Goal: Task Accomplishment & Management: Manage account settings

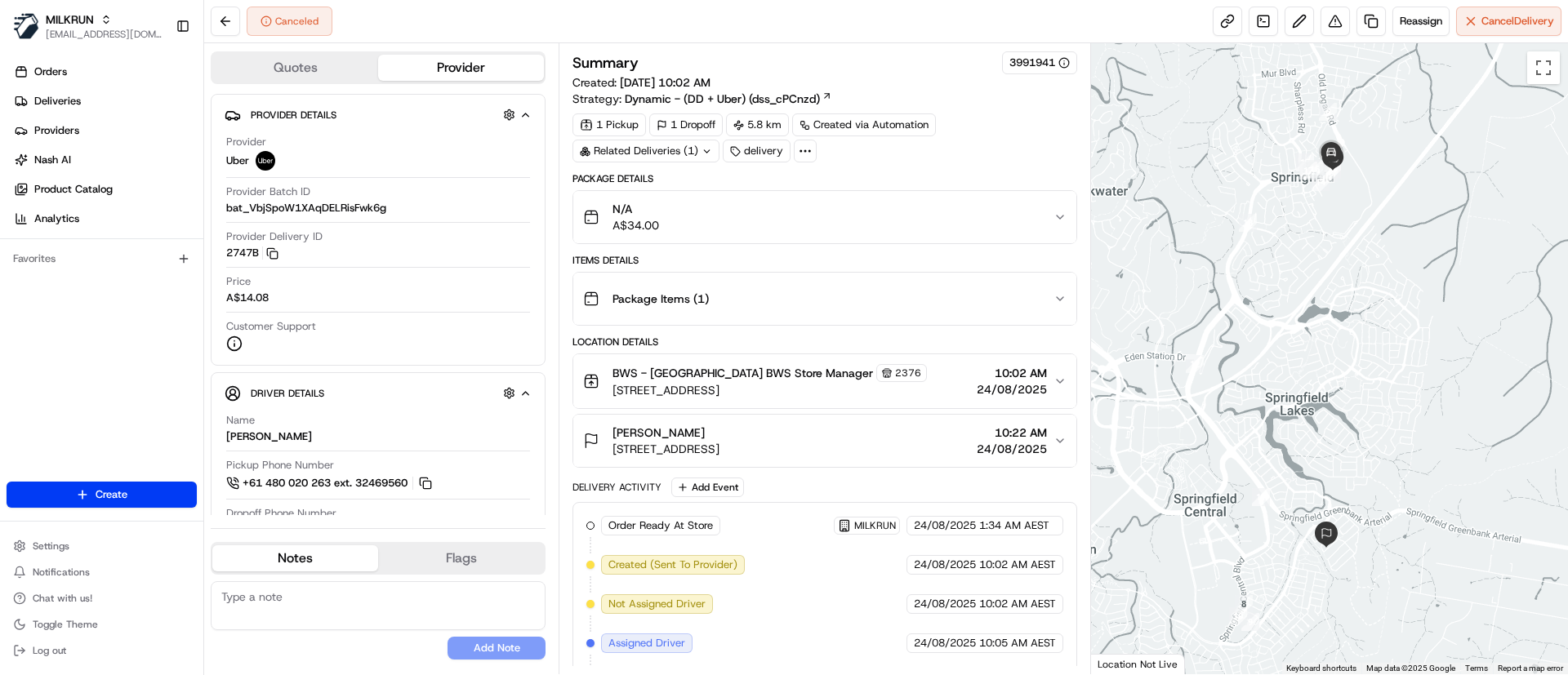
scroll to position [354, 0]
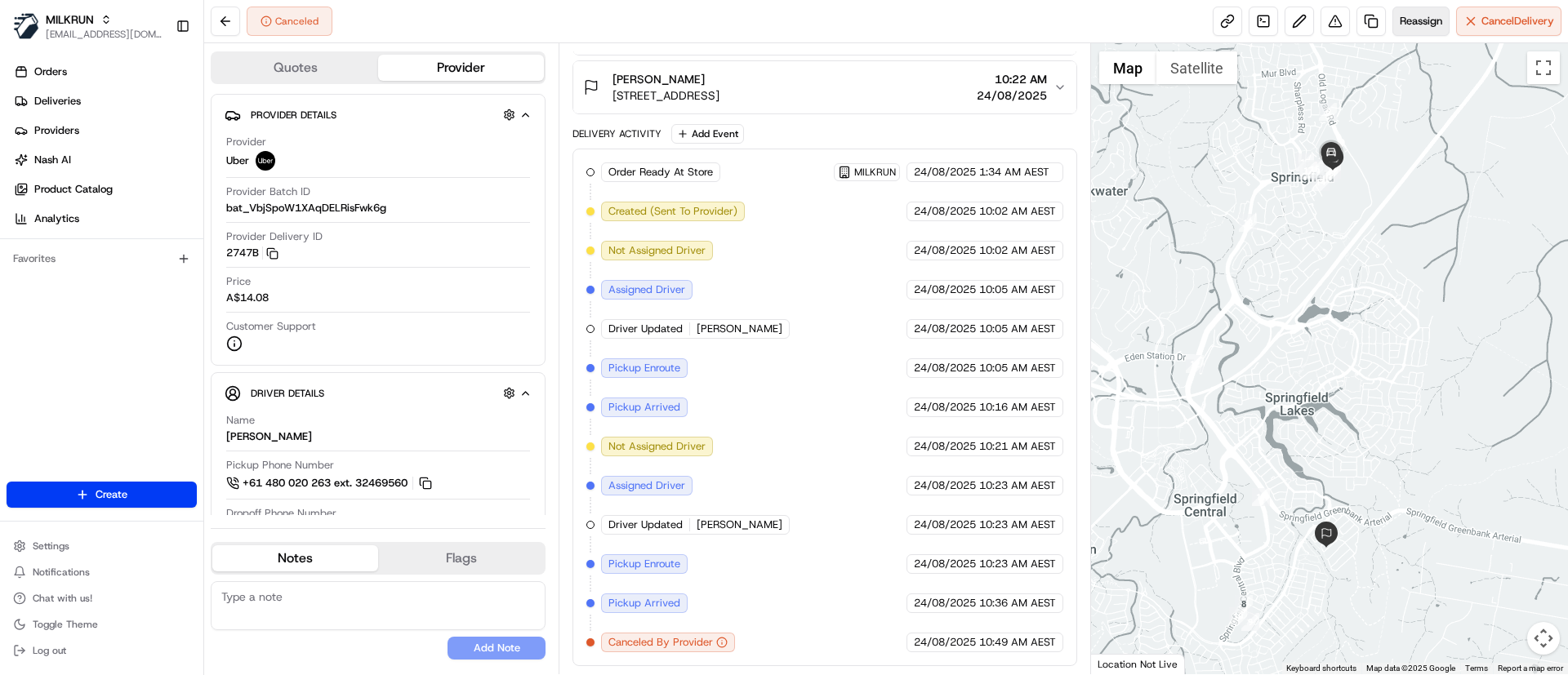
click at [1411, 18] on span "Reassign" at bounding box center [1420, 20] width 43 height 15
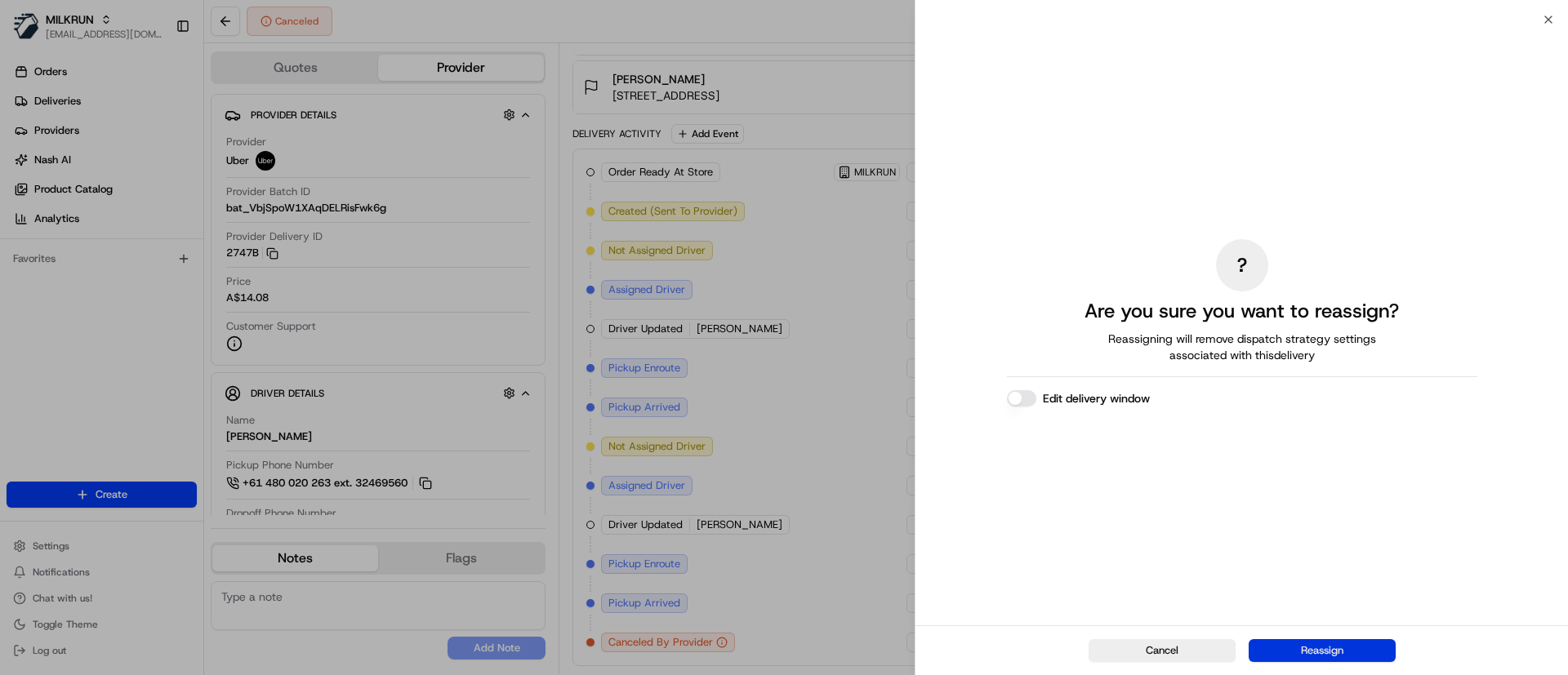
click at [1349, 645] on button "Reassign" at bounding box center [1321, 651] width 147 height 23
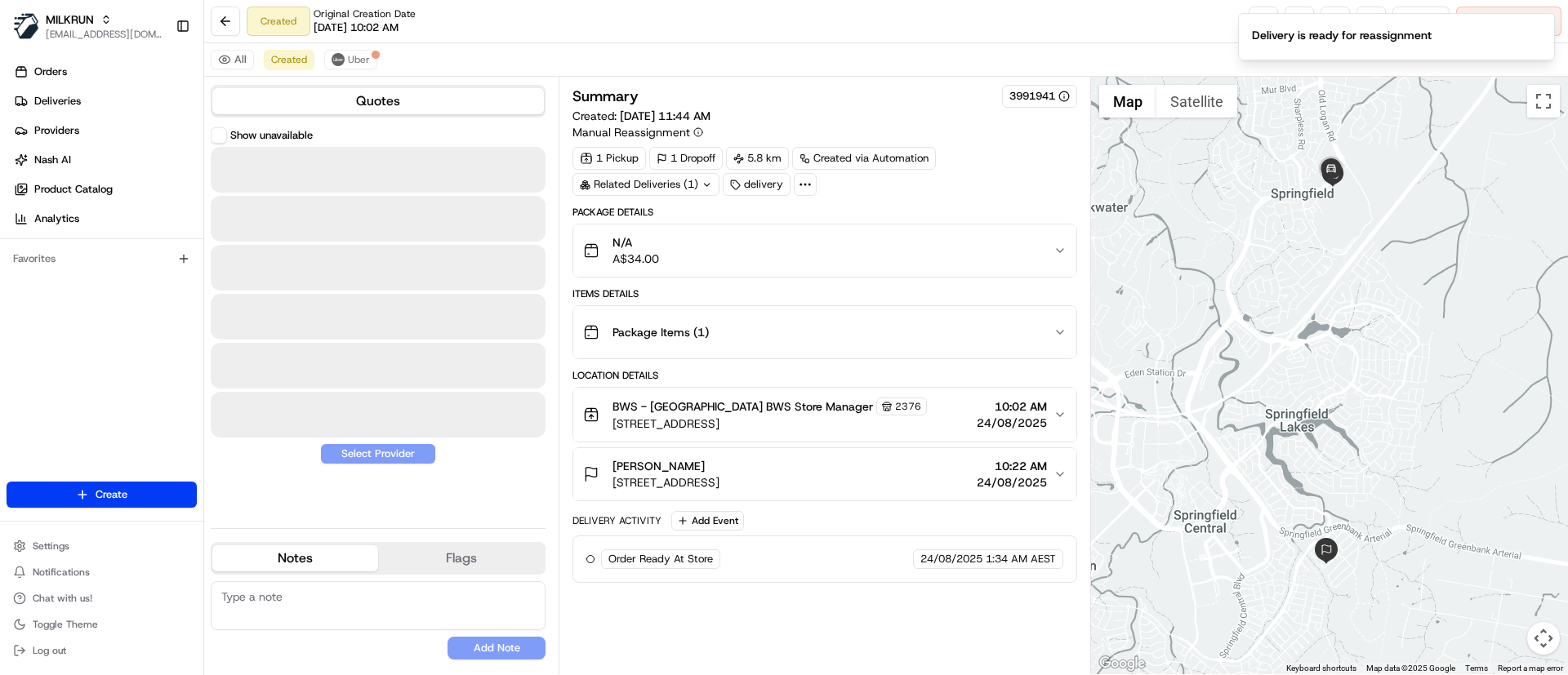
scroll to position [0, 0]
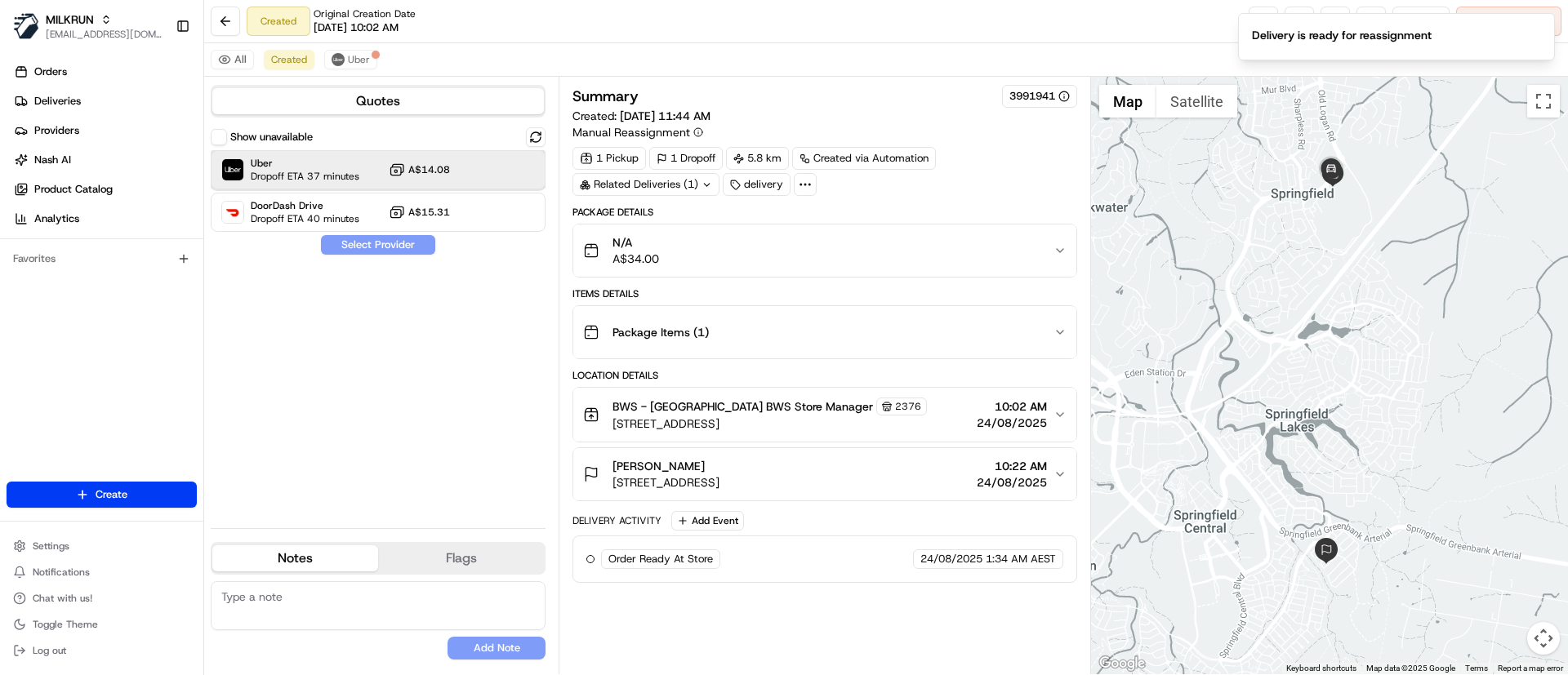
click at [309, 171] on span "Dropoff ETA 37 minutes" at bounding box center [305, 176] width 109 height 13
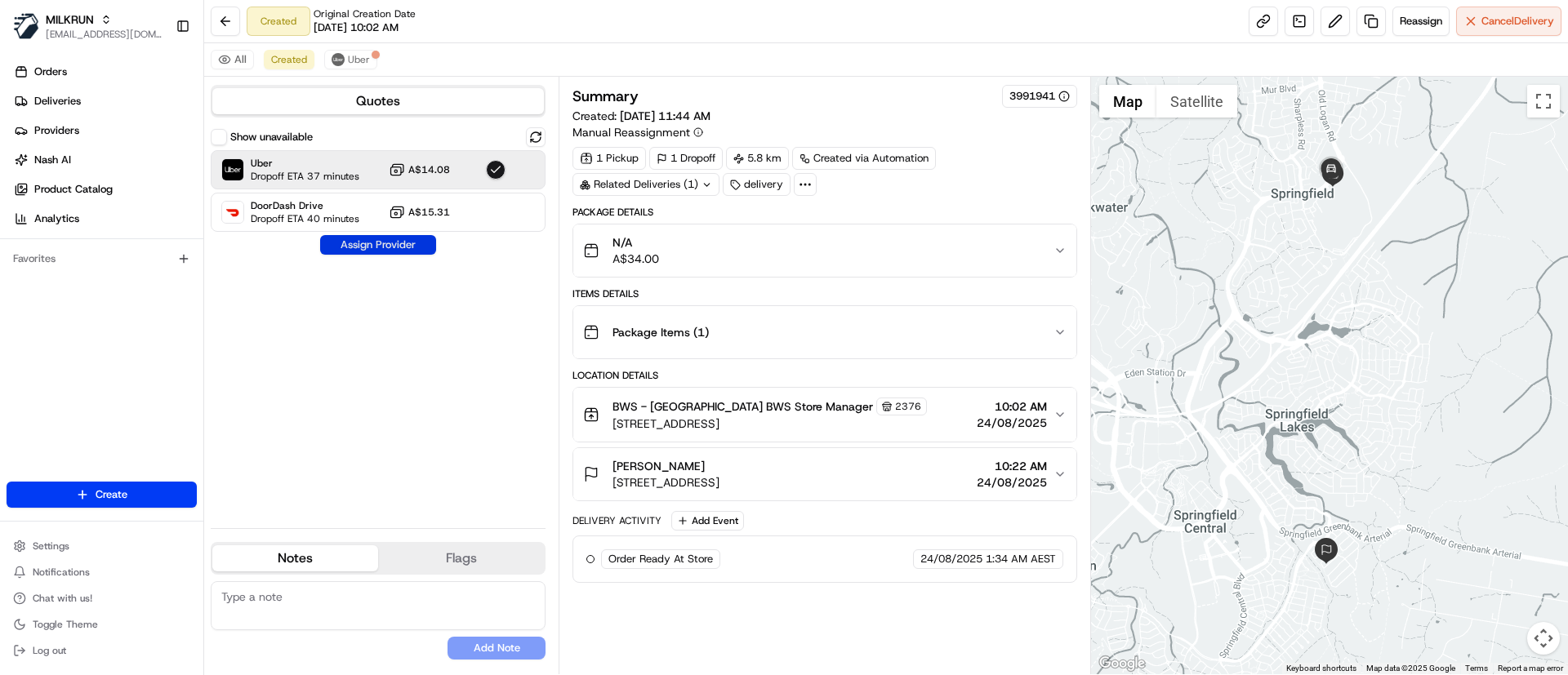
click at [366, 240] on button "Assign Provider" at bounding box center [377, 245] width 116 height 19
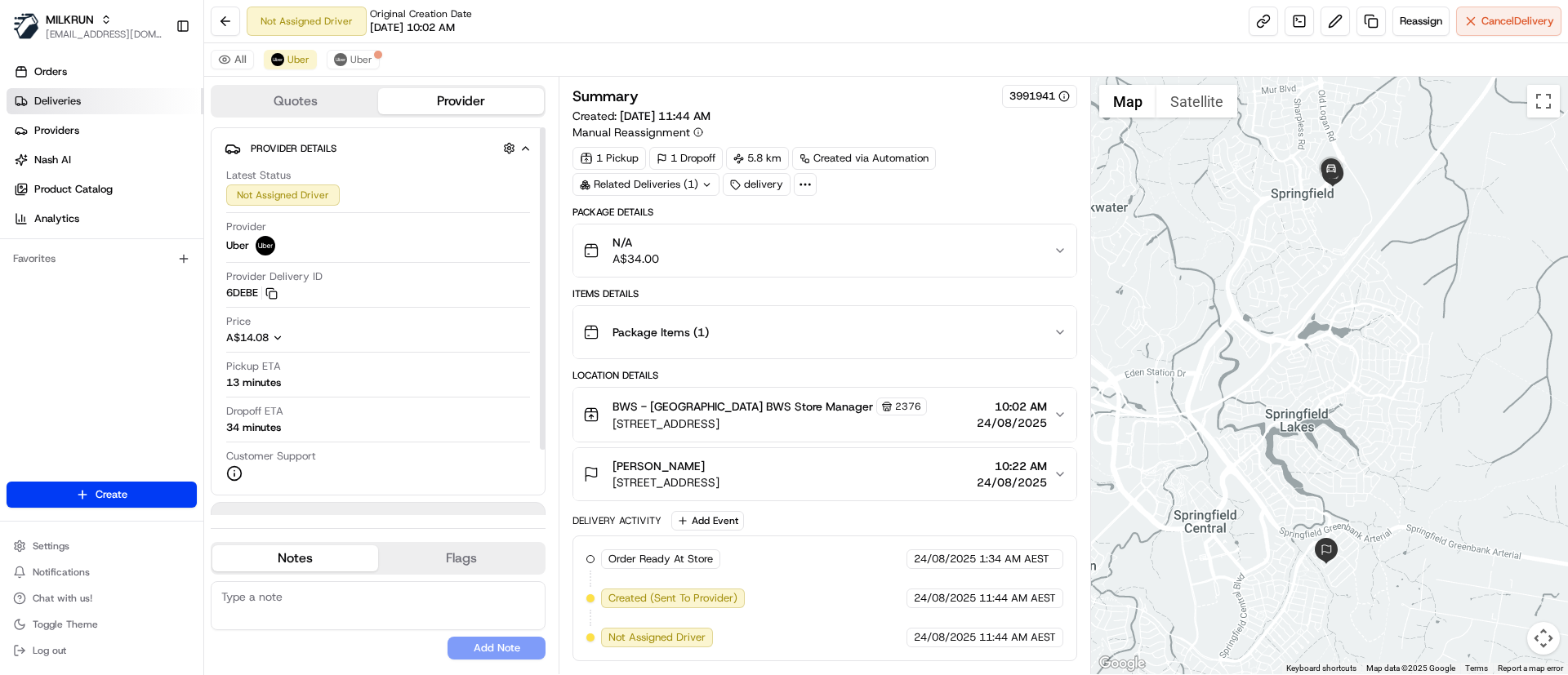
click at [119, 107] on link "Deliveries" at bounding box center [105, 101] width 197 height 26
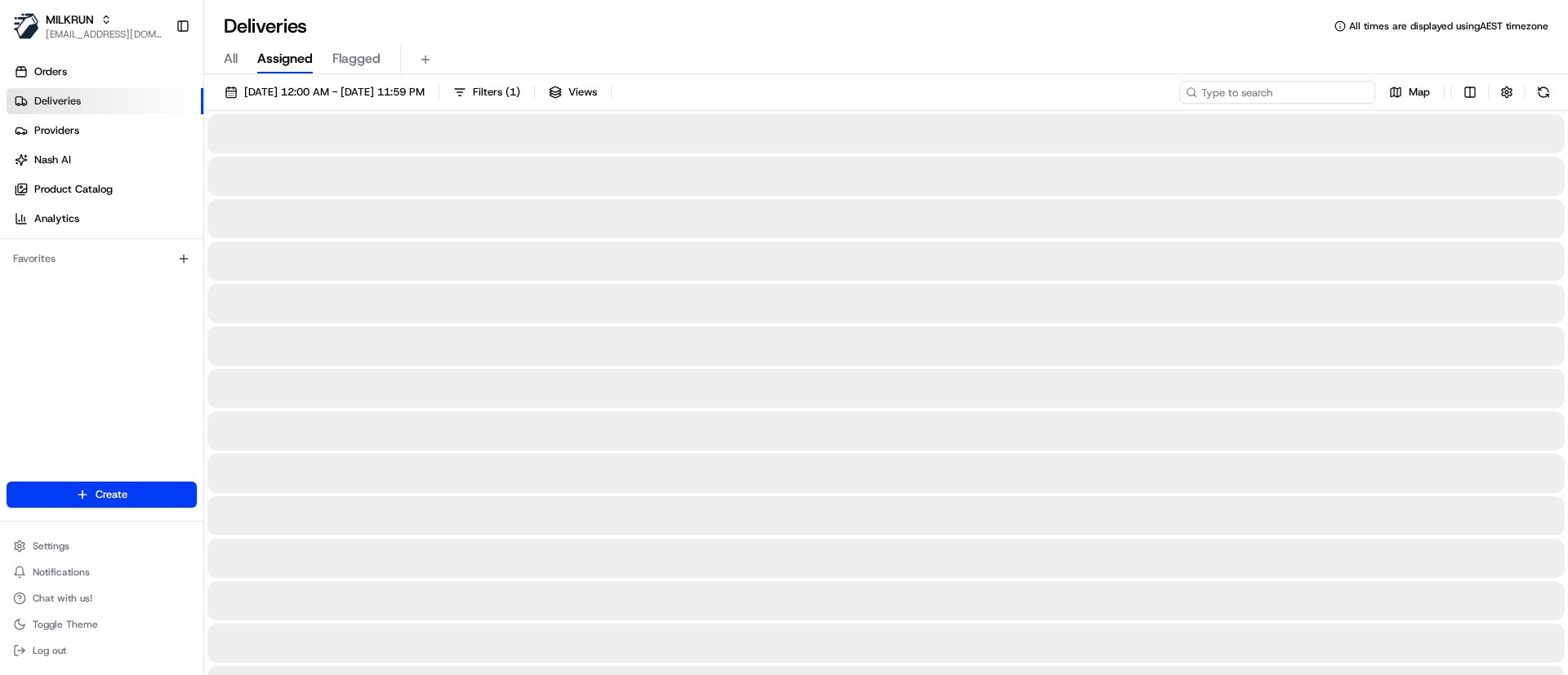
click at [1270, 88] on input at bounding box center [1278, 92] width 196 height 23
paste input "99838bff-3c2e-4db3-82a7-f84f6b6d9b83"
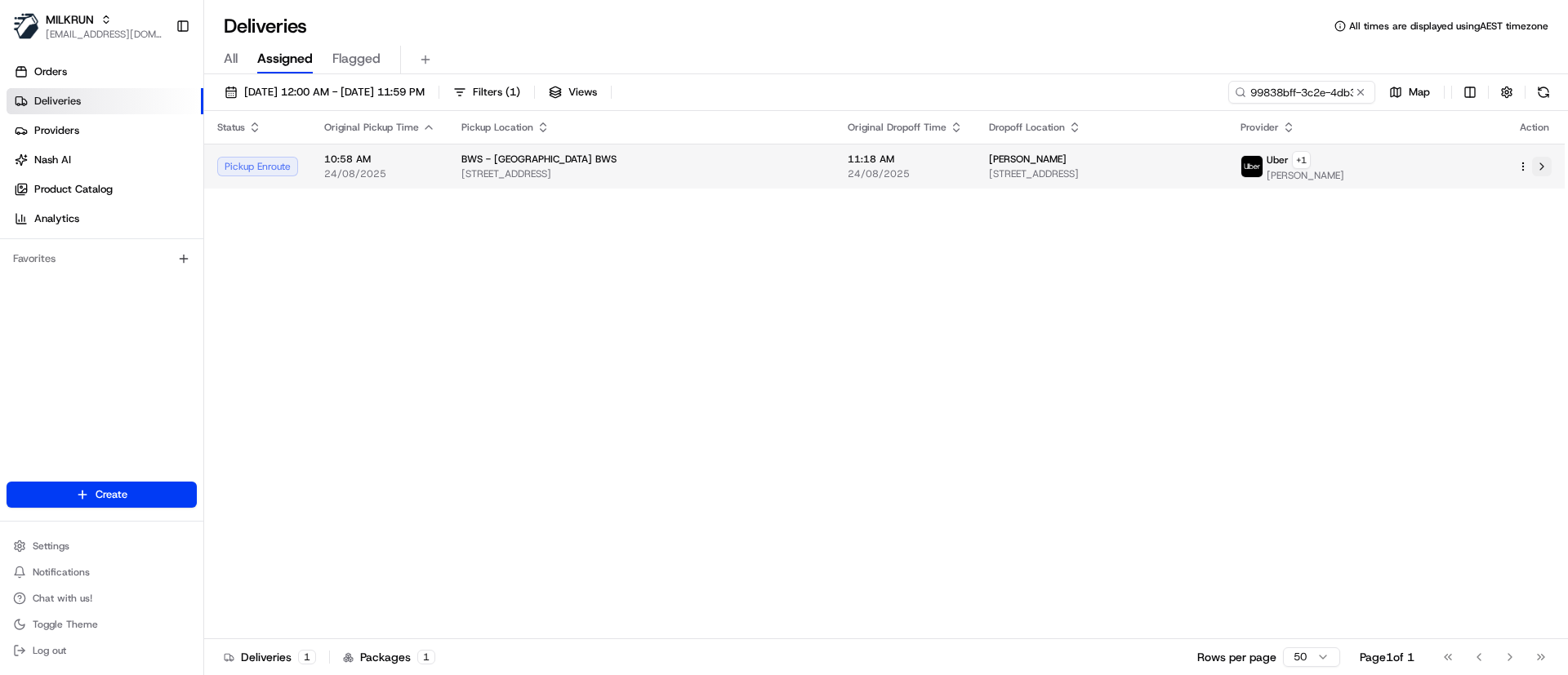
click at [1548, 168] on button at bounding box center [1542, 166] width 19 height 19
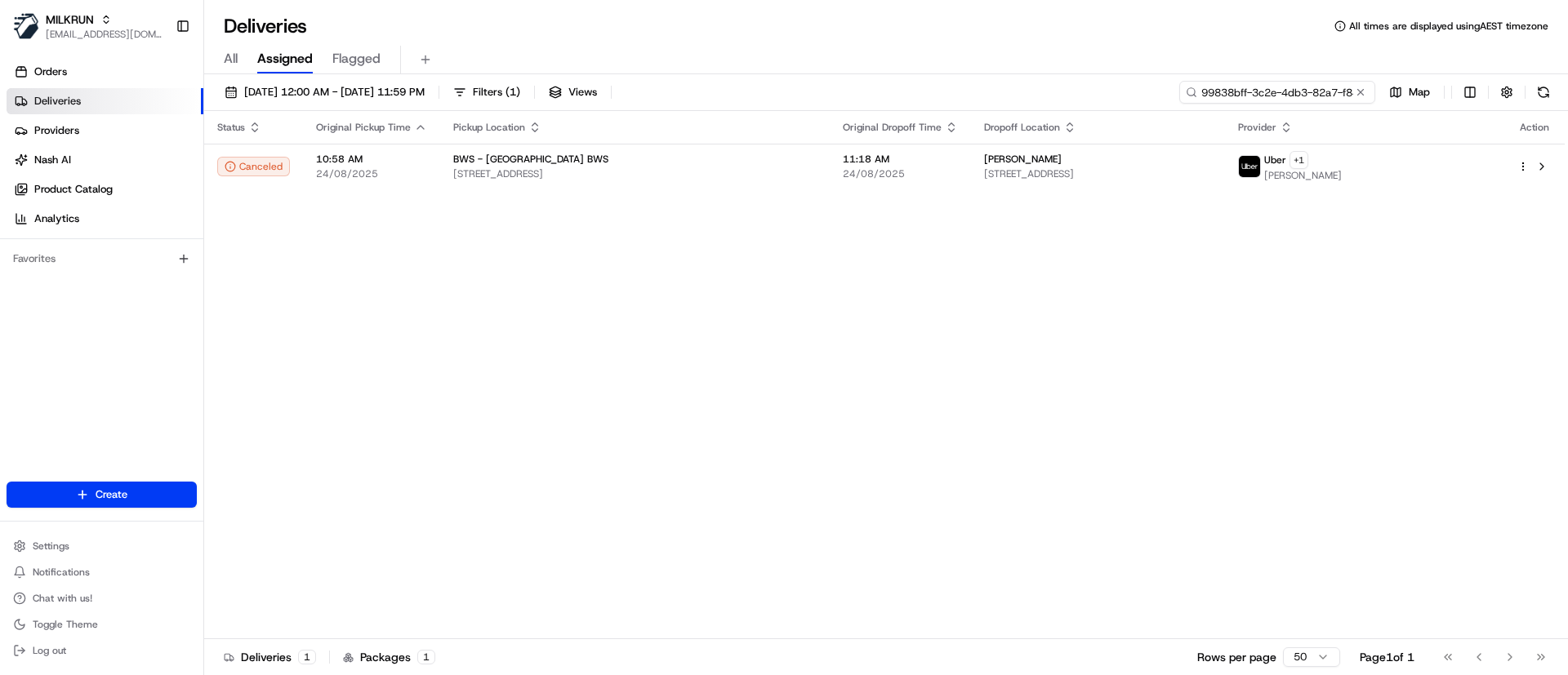
click at [1261, 87] on input "99838bff-3c2e-4db3-82a7-f84f6b6d9b83" at bounding box center [1278, 92] width 196 height 23
paste input "ac99a564-8fa4-4545-a8ef-ec3798d5341e"
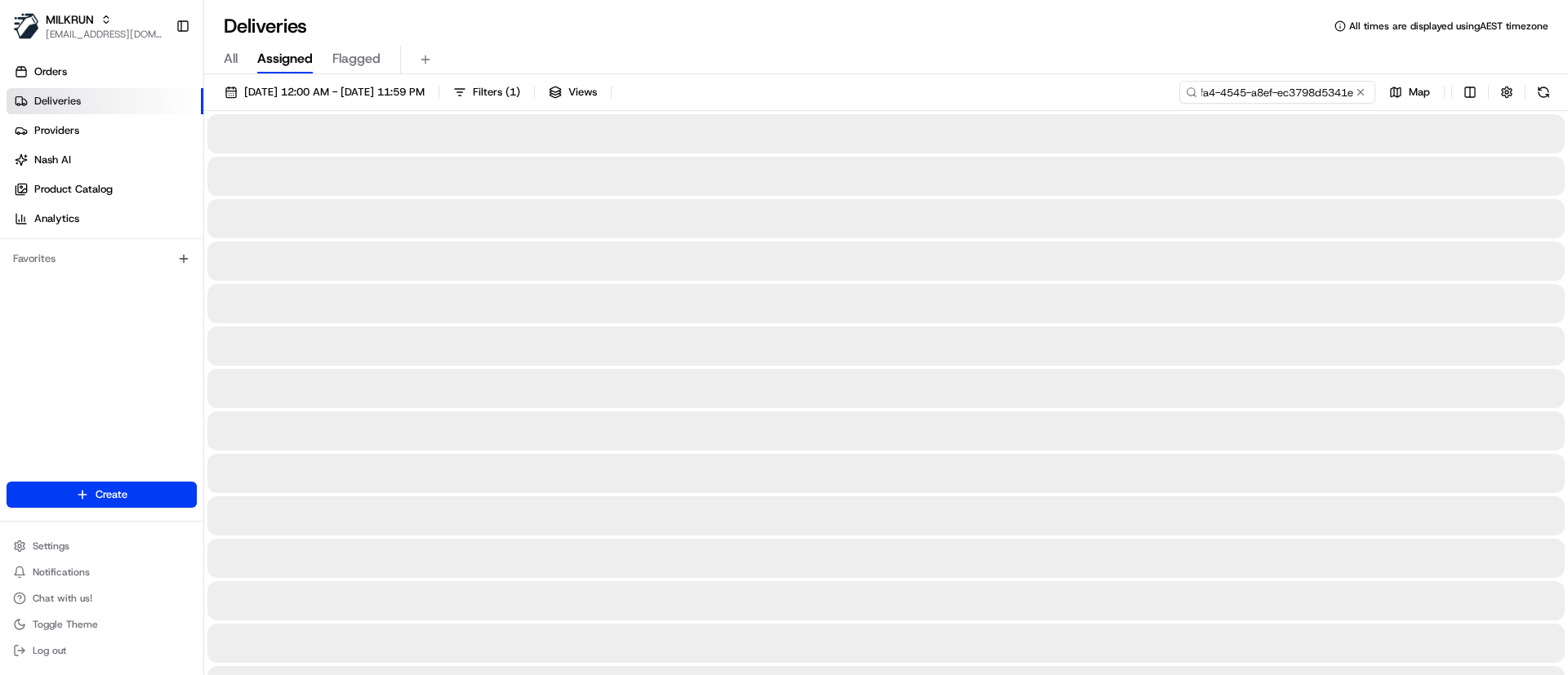
type input "ac99a564-8fa4-4545-a8ef-ec3798d5341e"
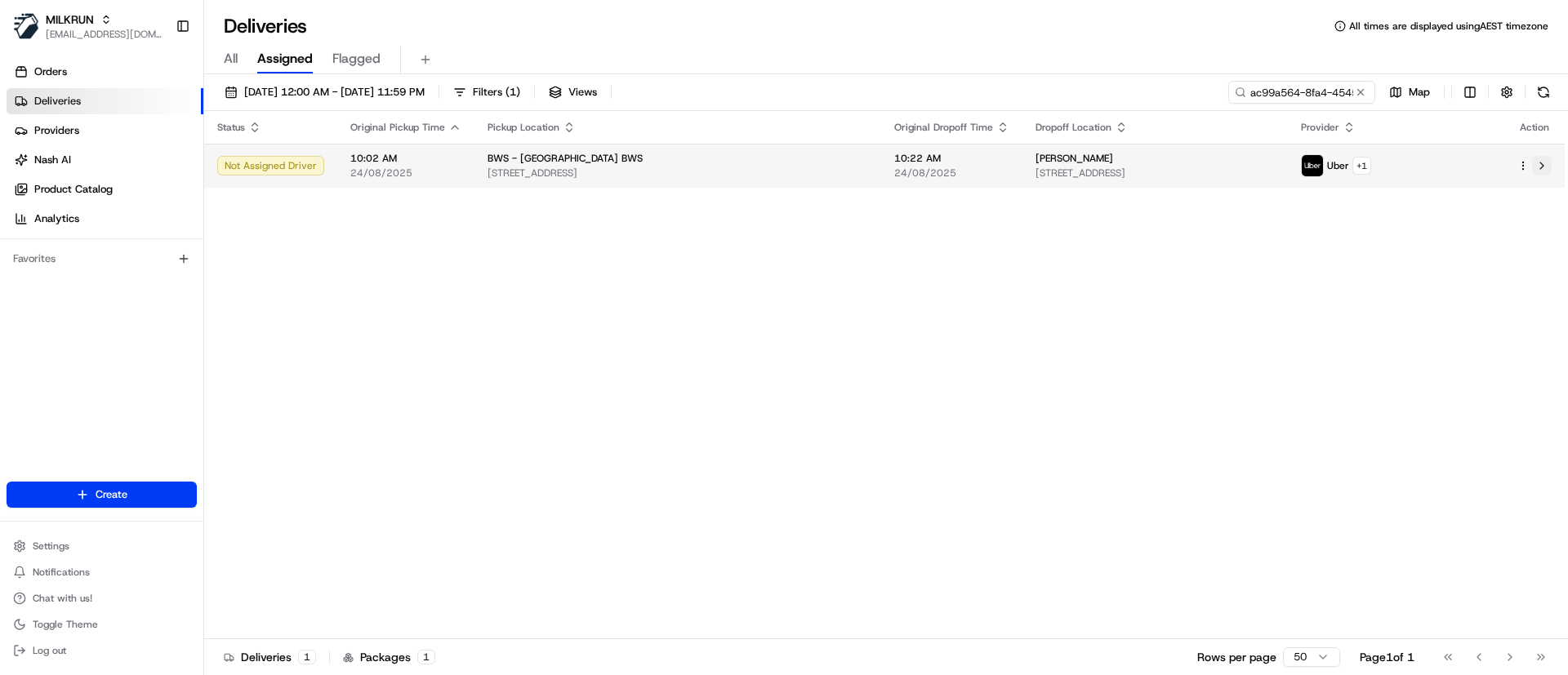
click at [1545, 169] on button at bounding box center [1542, 166] width 19 height 19
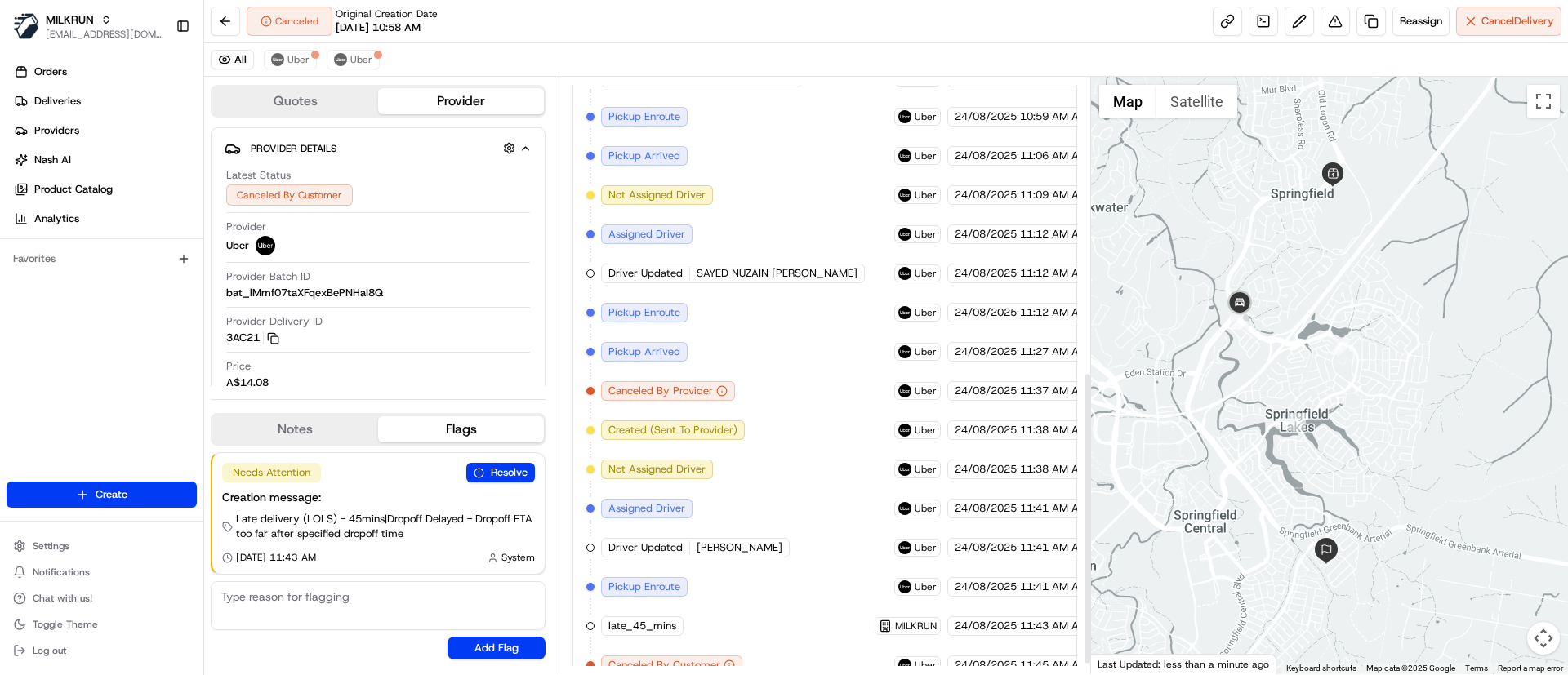
scroll to position [622, 0]
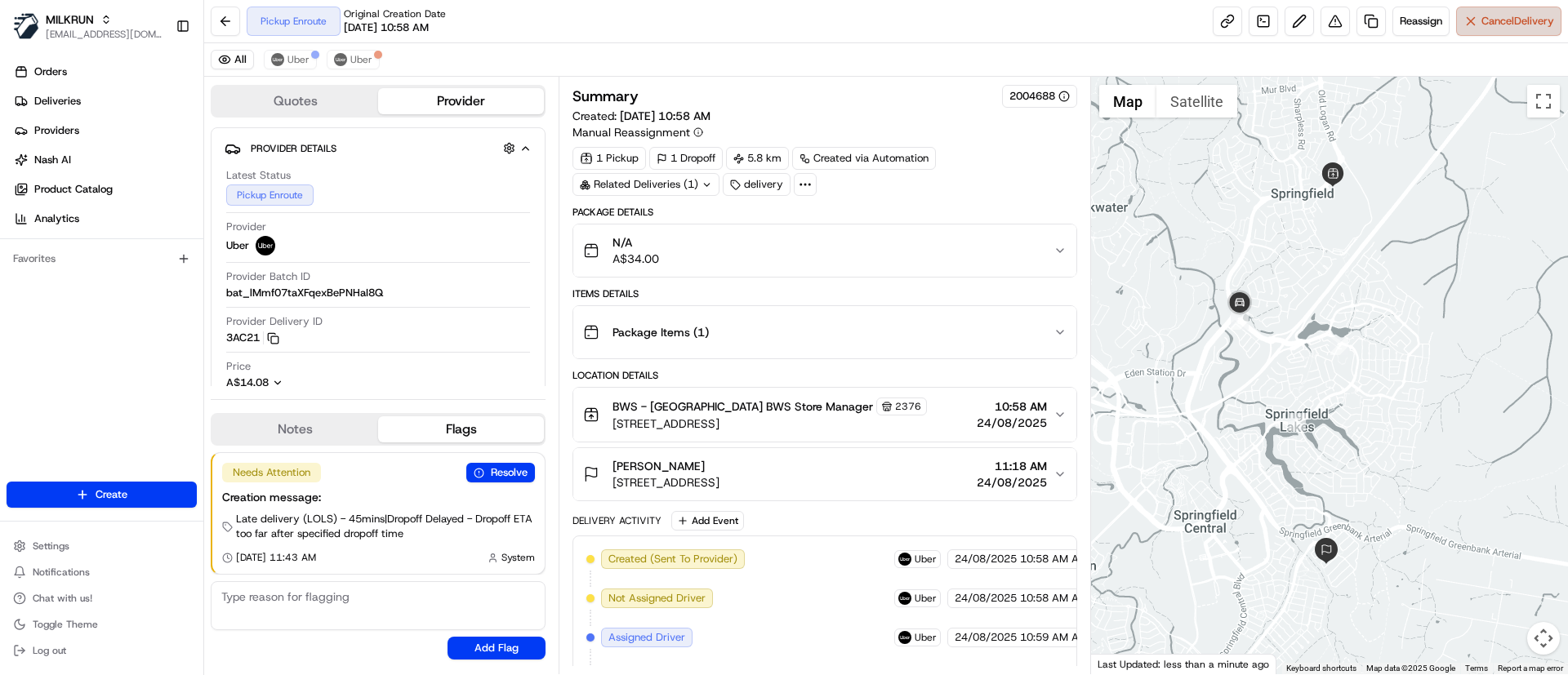
click at [1476, 22] on button "Cancel Delivery" at bounding box center [1508, 21] width 105 height 29
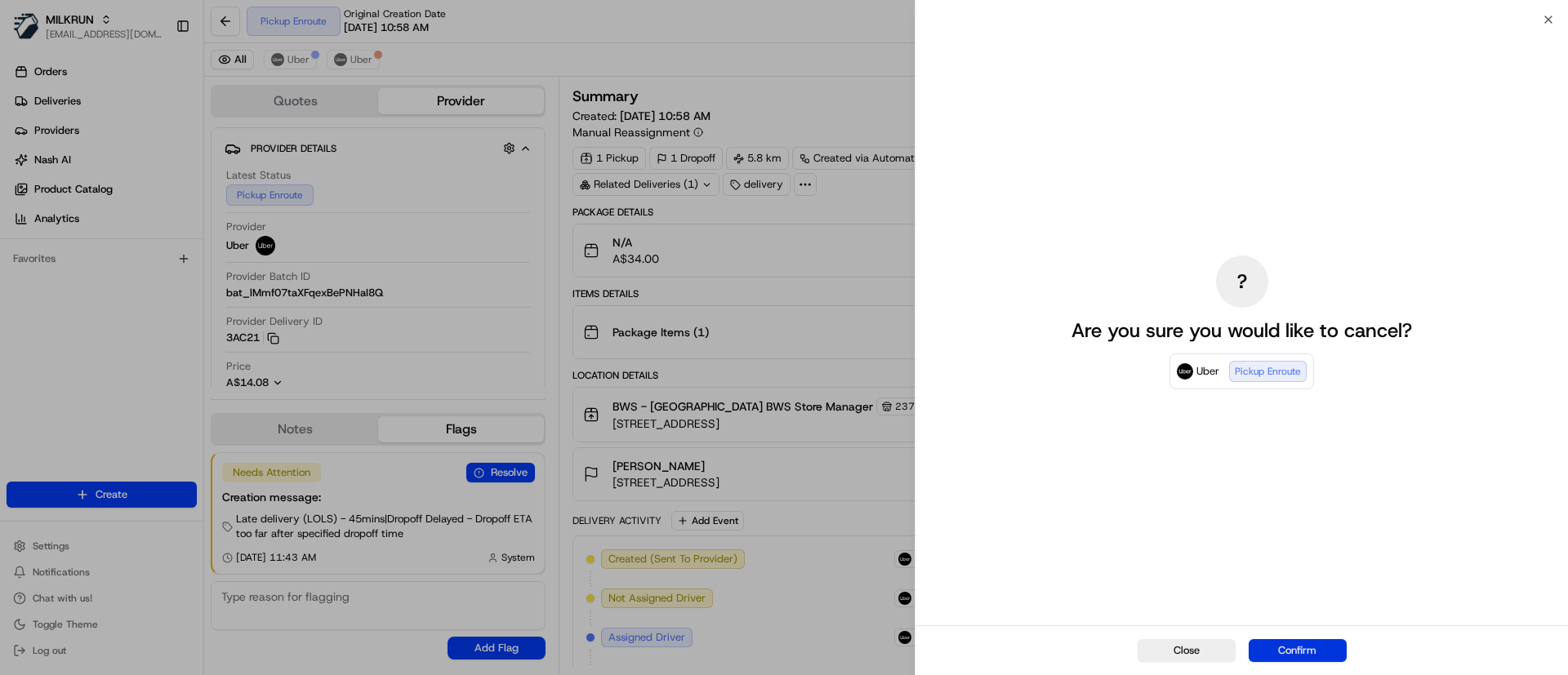
click at [1290, 657] on button "Confirm" at bounding box center [1297, 651] width 98 height 23
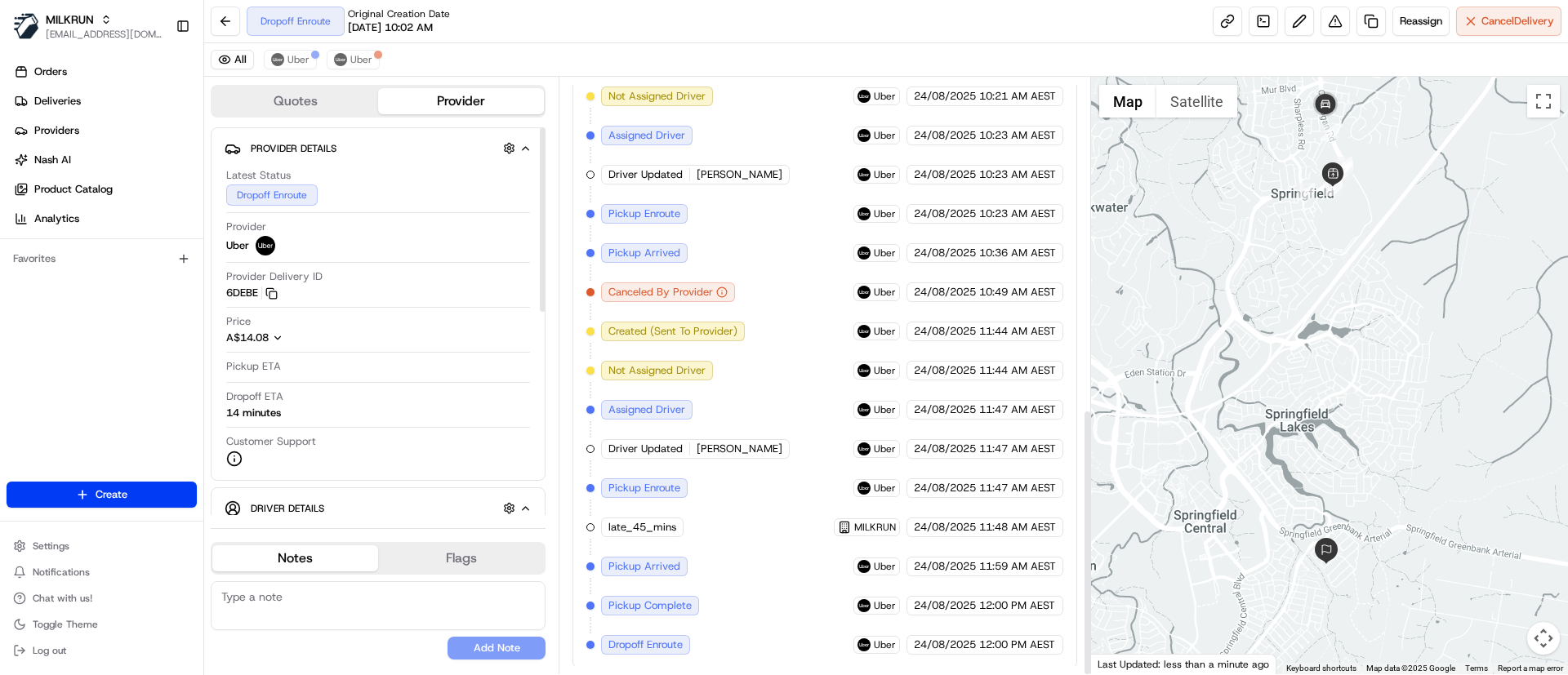
scroll to position [739, 0]
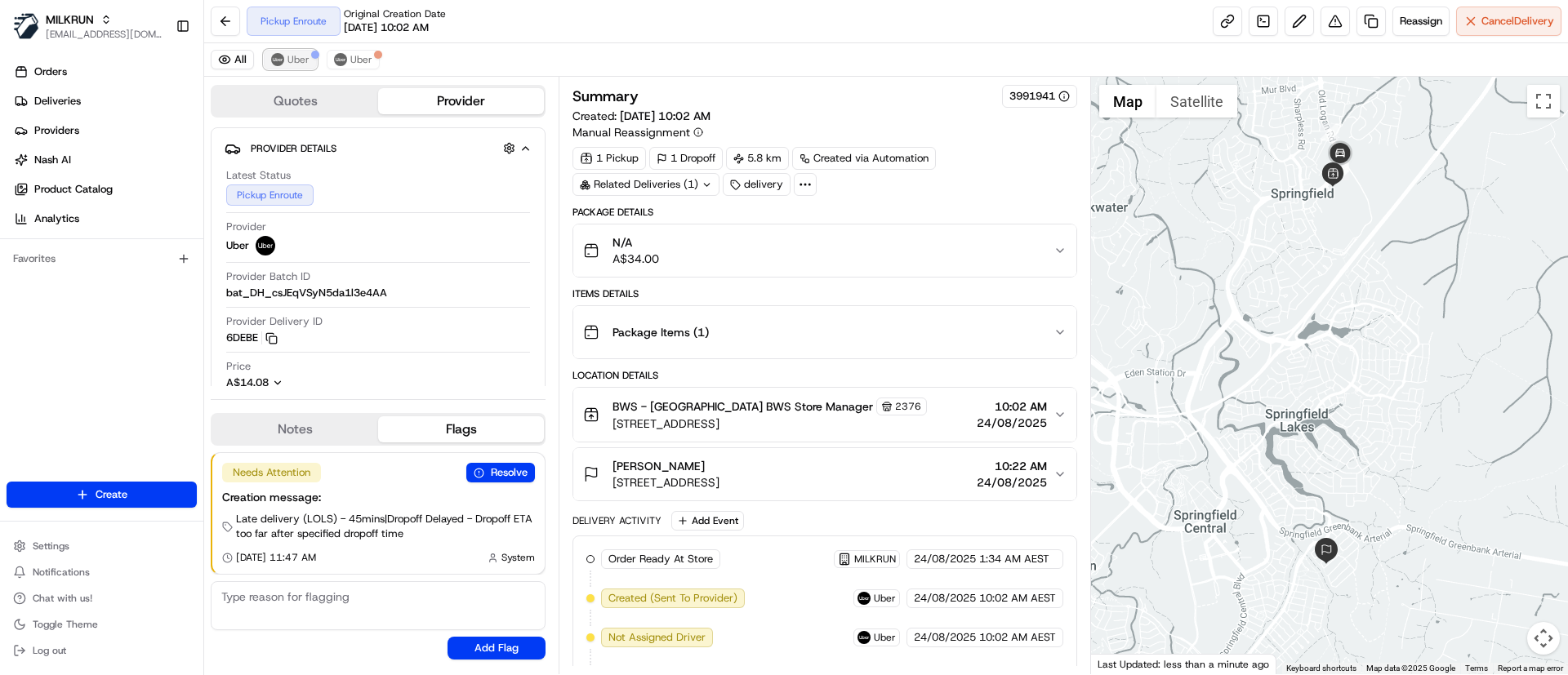
click at [290, 54] on span "Uber" at bounding box center [298, 59] width 22 height 13
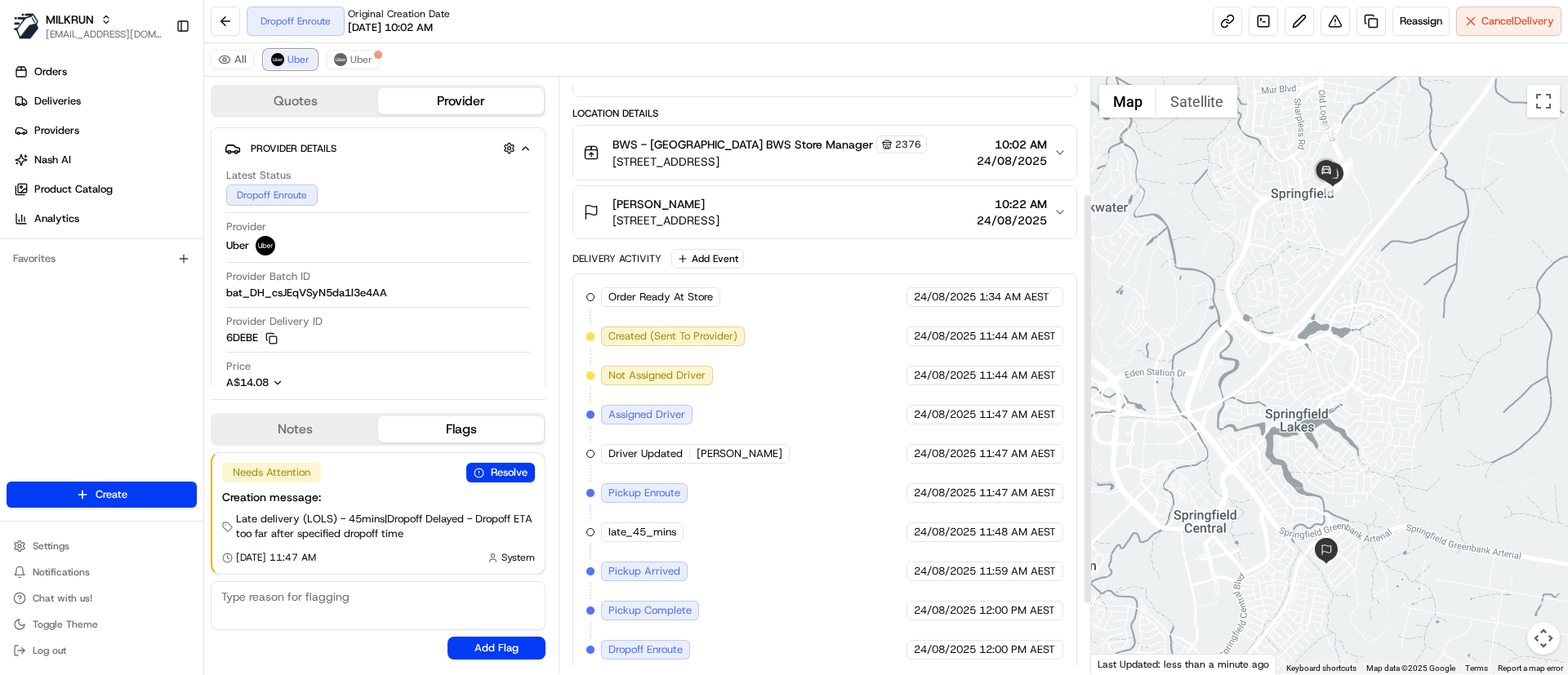
scroll to position [269, 0]
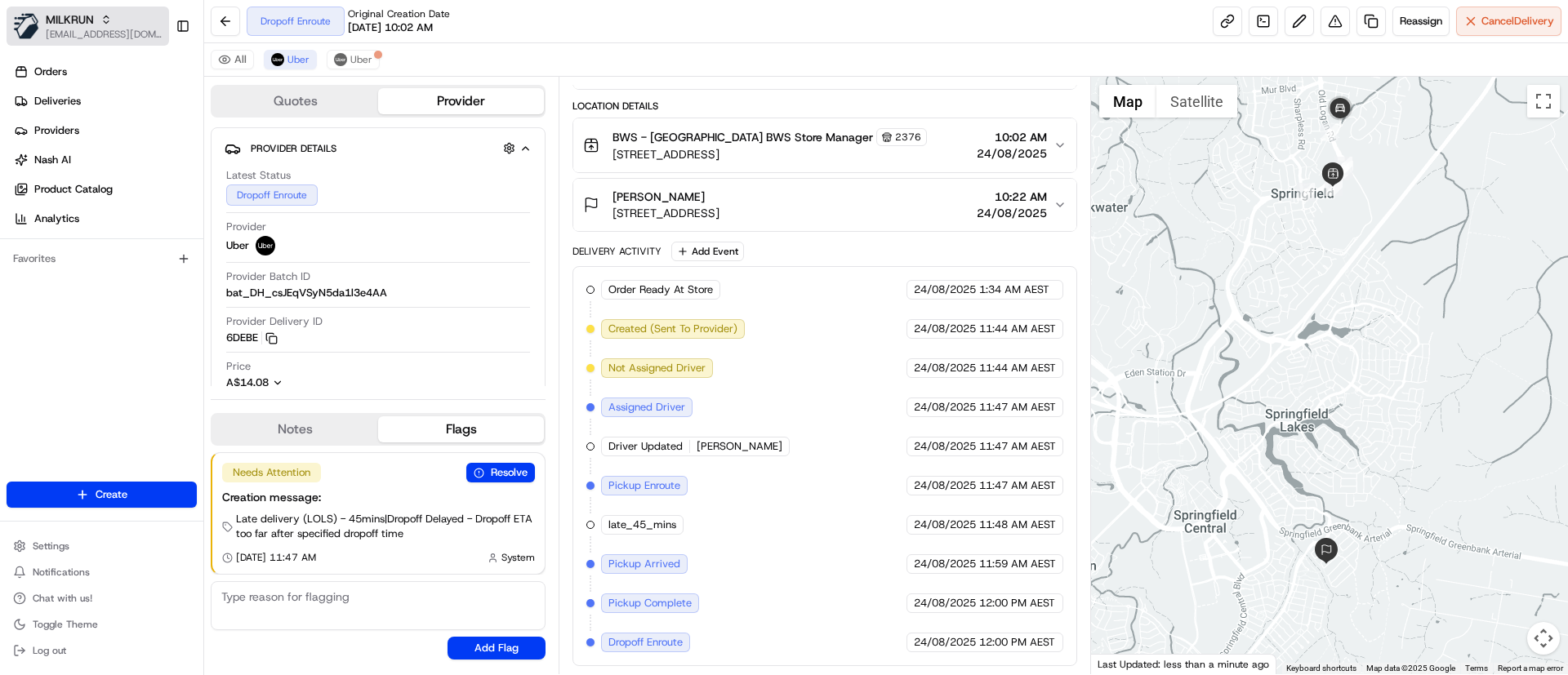
click at [51, 24] on span "MILKRUN" at bounding box center [70, 19] width 49 height 17
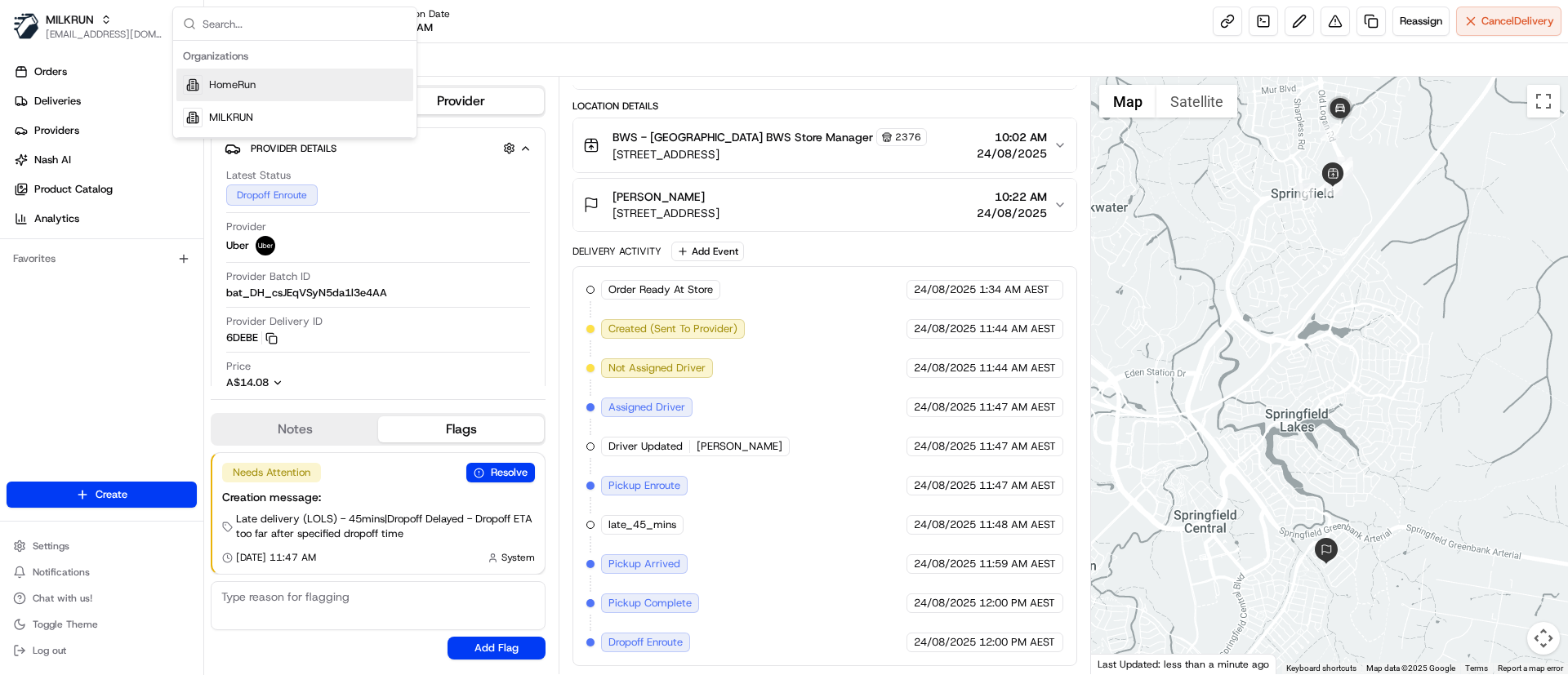
click at [222, 84] on span "HomeRun" at bounding box center [232, 84] width 47 height 15
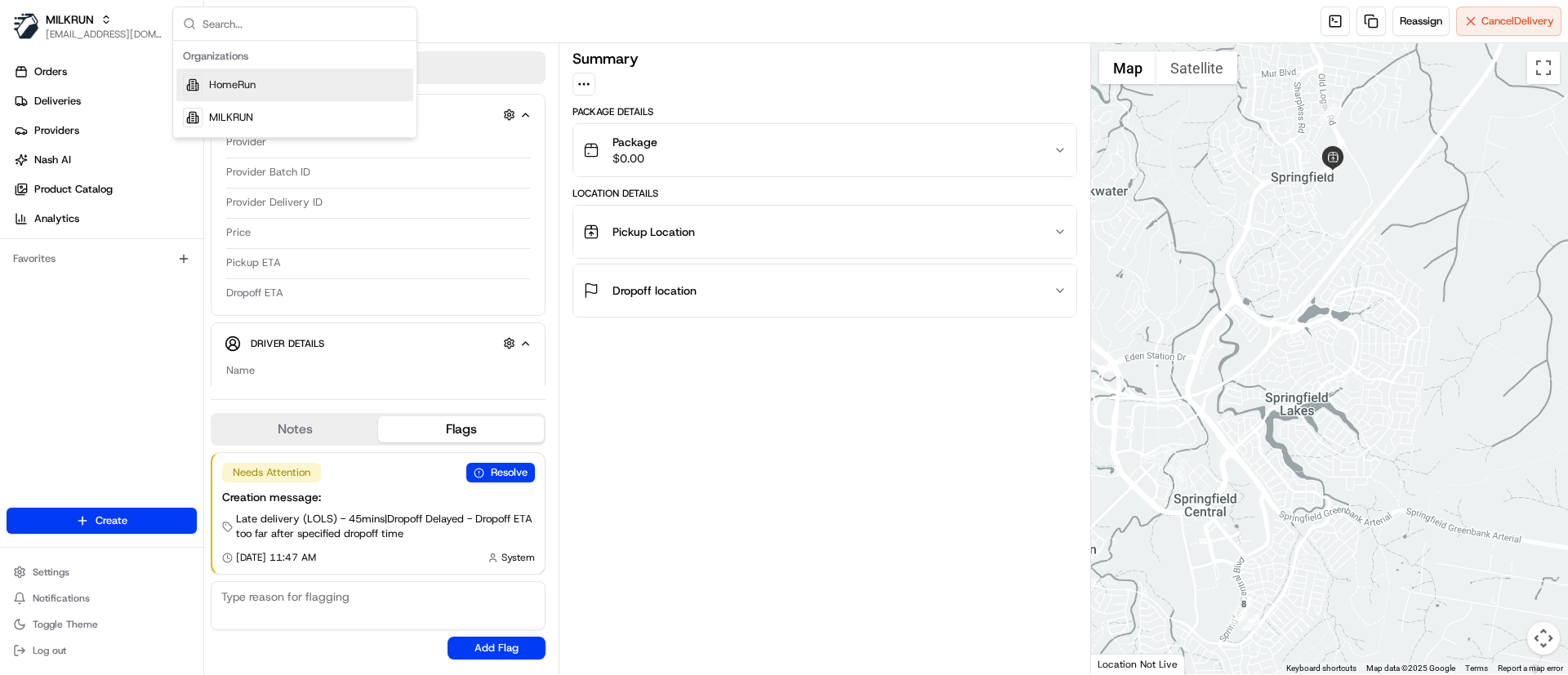
scroll to position [0, 0]
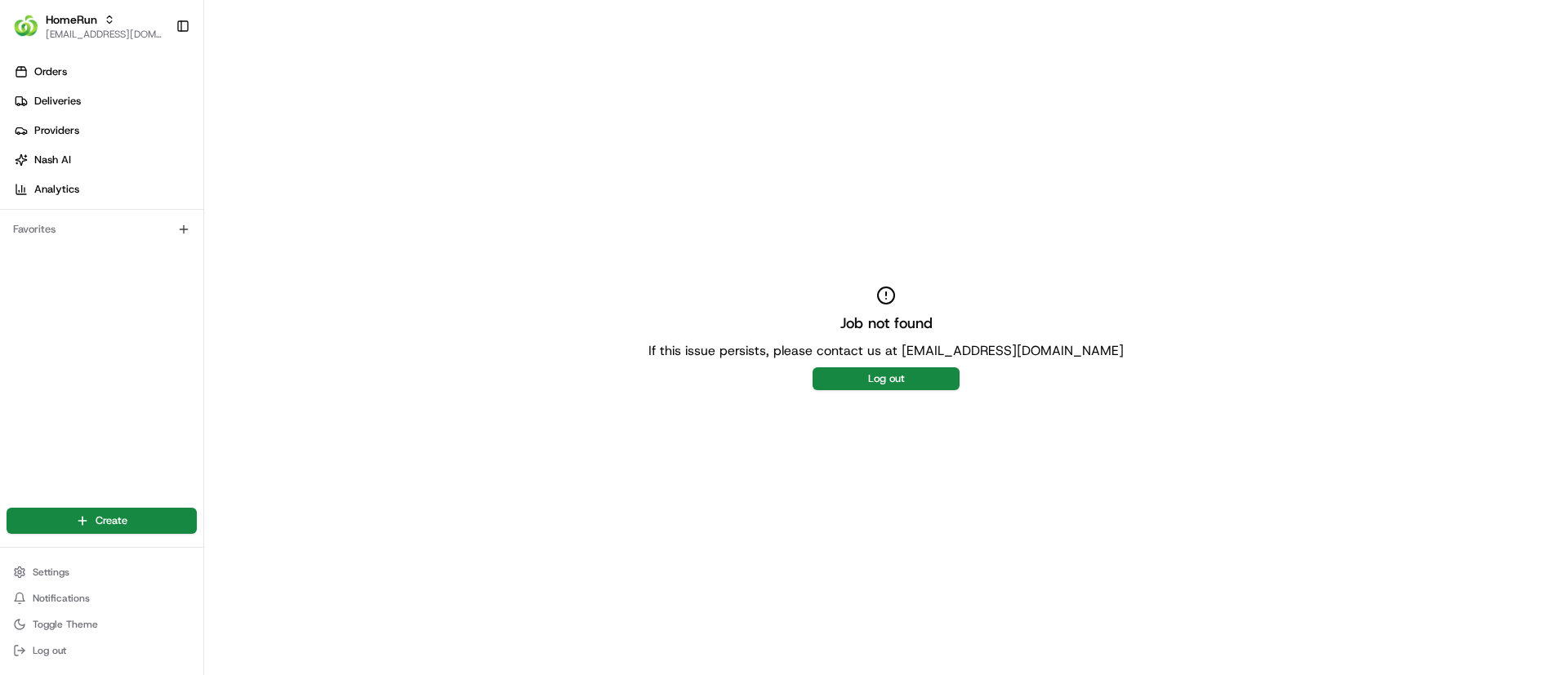
click at [881, 383] on button "Log out" at bounding box center [885, 379] width 147 height 23
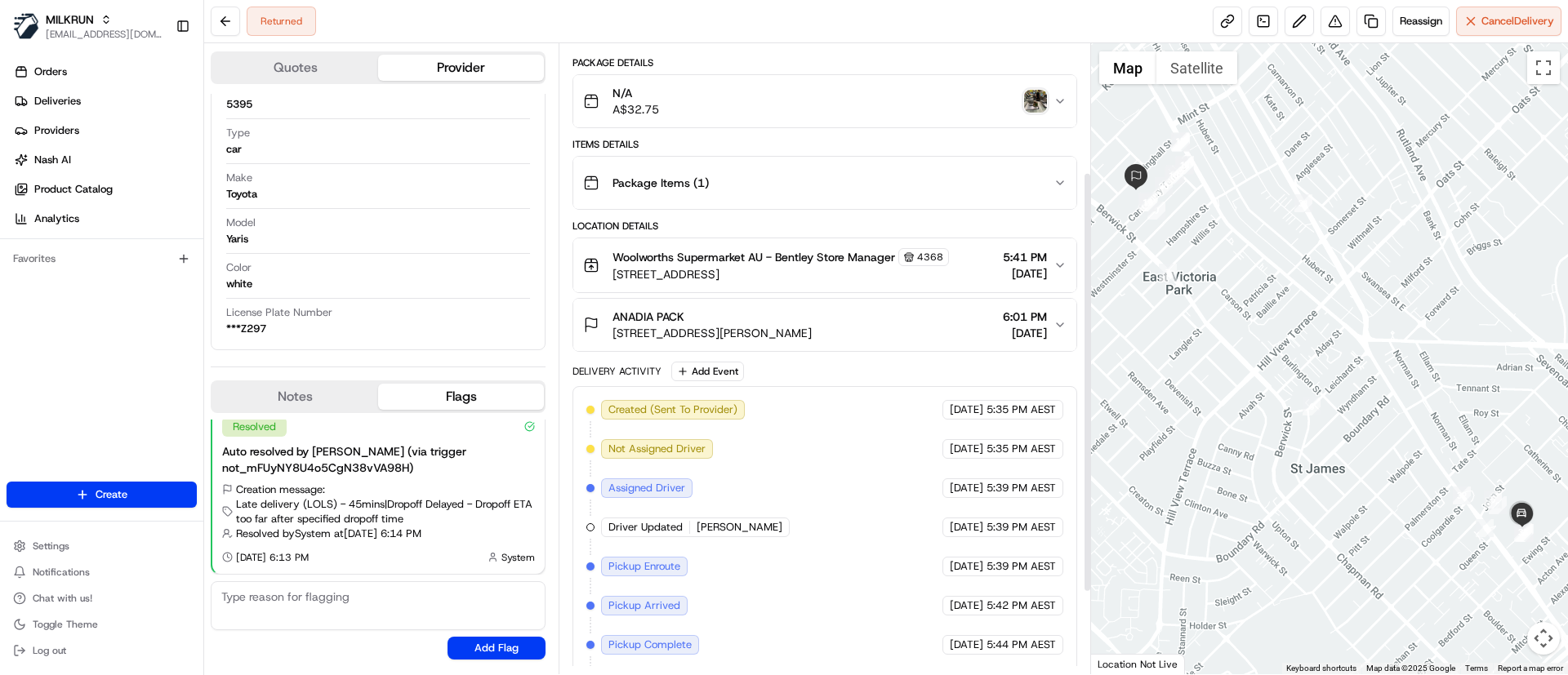
scroll to position [245, 0]
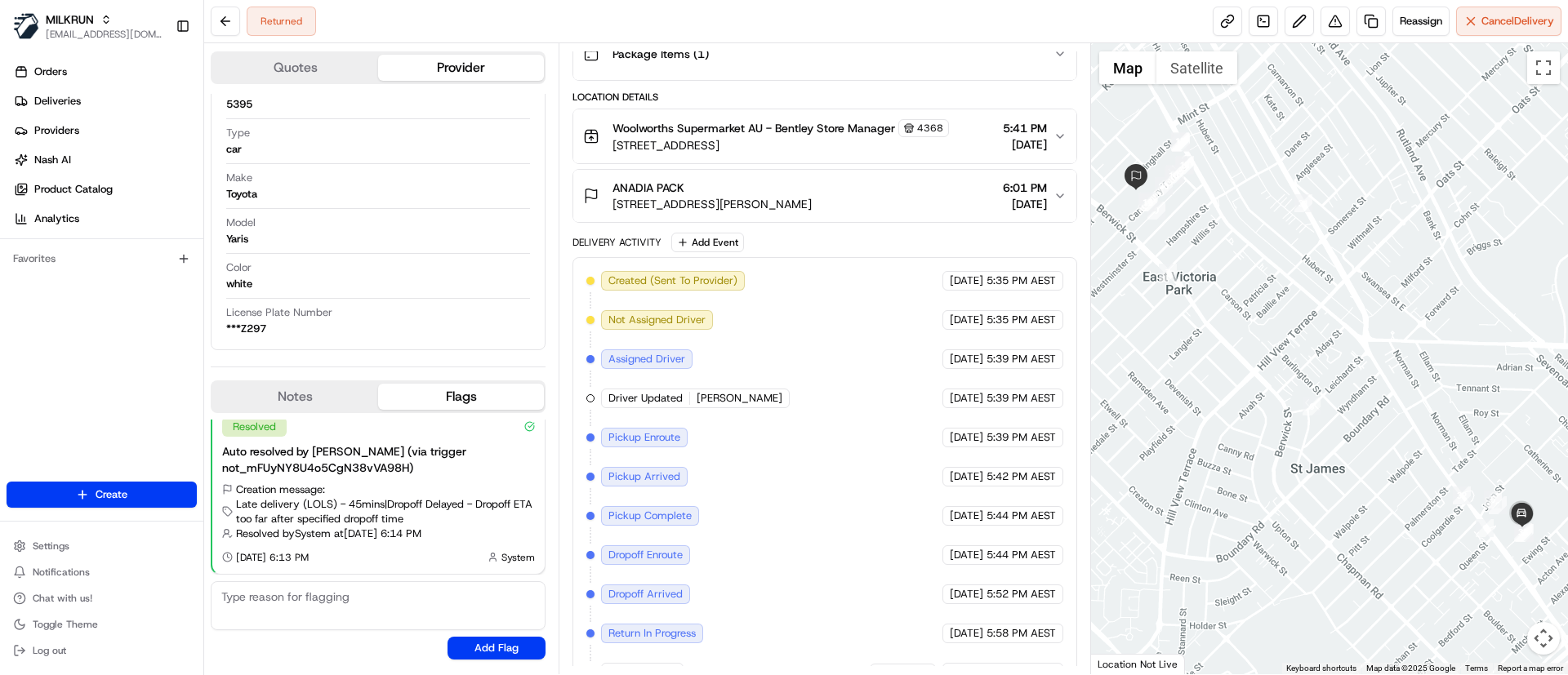
click at [733, 191] on div "ANADIA PACK" at bounding box center [711, 187] width 199 height 17
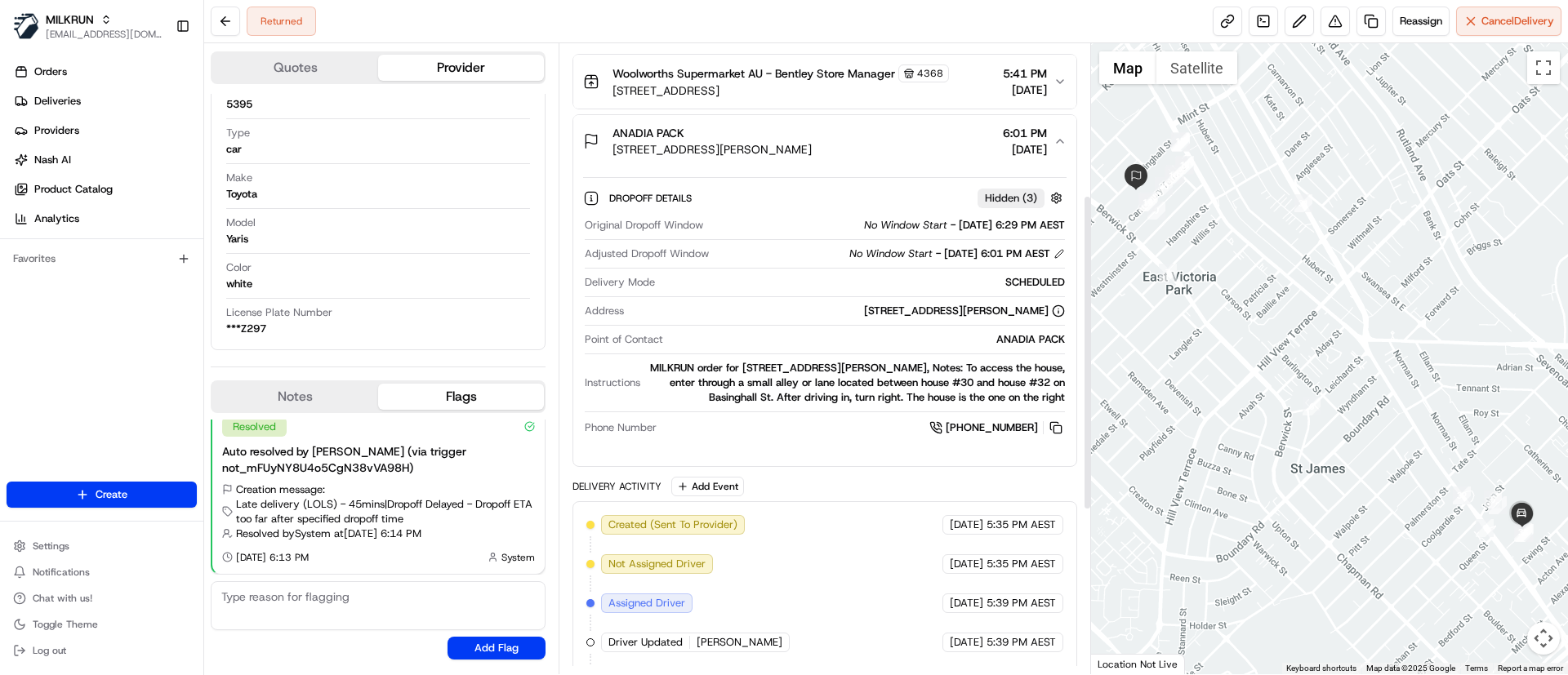
scroll to position [306, 0]
